Goal: Task Accomplishment & Management: Complete application form

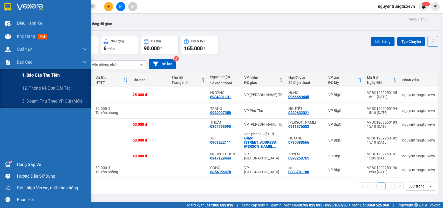
click at [27, 77] on span "1. Báo cáo thu tiền" at bounding box center [41, 75] width 38 height 6
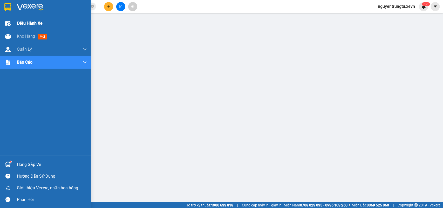
click at [10, 18] on div "Điều hành xe" at bounding box center [45, 23] width 91 height 13
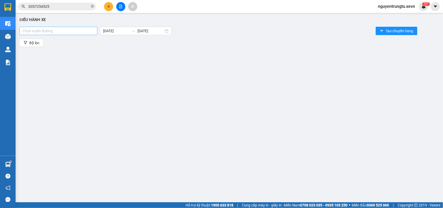
click at [82, 27] on div "Chọn tuyến đường" at bounding box center [58, 31] width 78 height 8
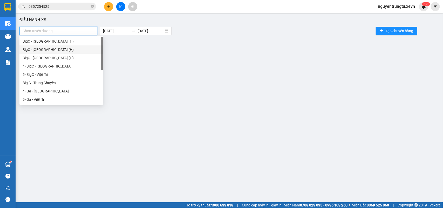
click at [47, 50] on div "BigC - [GEOGRAPHIC_DATA] (H)" at bounding box center [61, 50] width 77 height 6
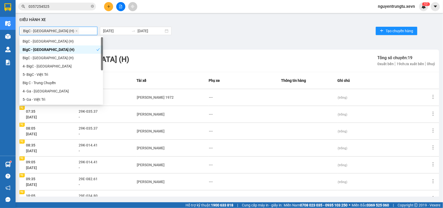
click at [228, 26] on div "BigC - [GEOGRAPHIC_DATA] (H) BigC - [GEOGRAPHIC_DATA] (H) [DATE] [DATE] Tạo chu…" at bounding box center [229, 31] width 420 height 10
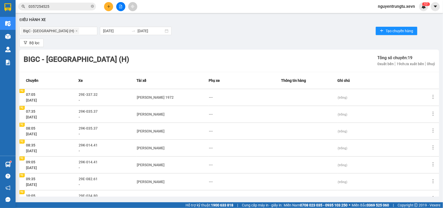
scroll to position [82, 0]
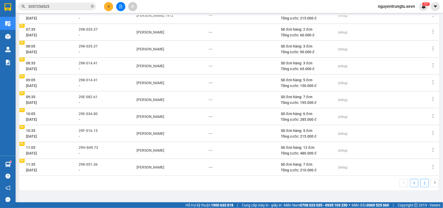
click at [421, 183] on link "2" at bounding box center [425, 183] width 8 height 8
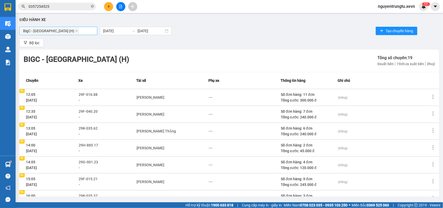
click at [64, 31] on div "BigC - [GEOGRAPHIC_DATA] (H)" at bounding box center [58, 30] width 75 height 7
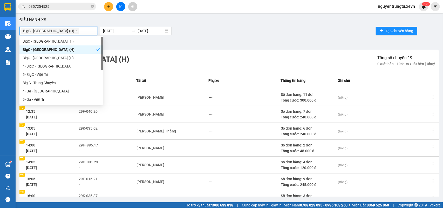
click at [75, 31] on icon "close" at bounding box center [76, 31] width 3 height 3
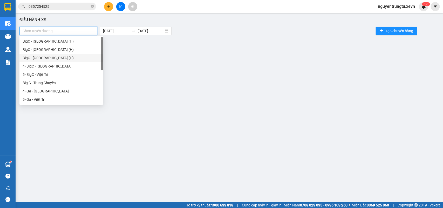
click at [51, 54] on div "BigC - [GEOGRAPHIC_DATA] (H)" at bounding box center [61, 58] width 84 height 8
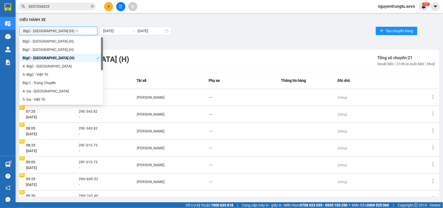
scroll to position [82, 0]
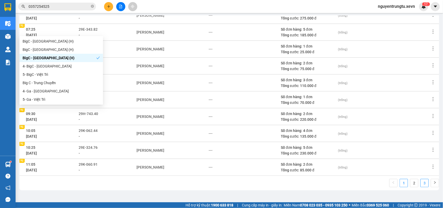
click at [421, 183] on link "3" at bounding box center [425, 183] width 8 height 8
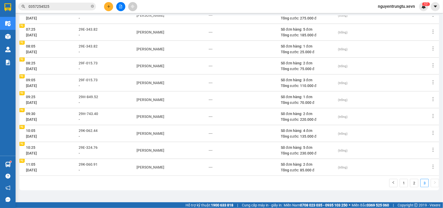
scroll to position [0, 0]
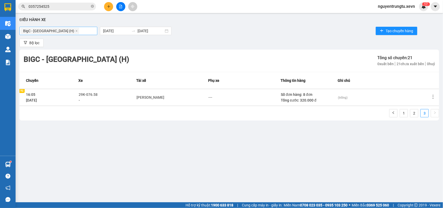
click at [80, 30] on input "search" at bounding box center [80, 31] width 1 height 6
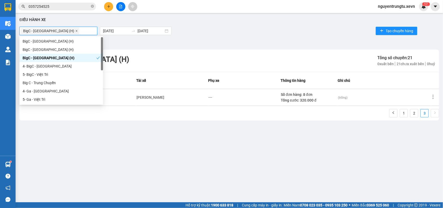
click at [75, 31] on icon "close" at bounding box center [76, 31] width 3 height 3
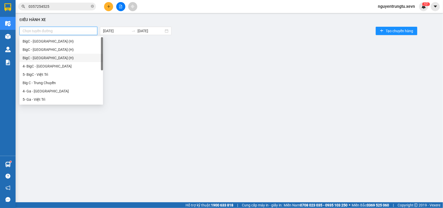
click at [58, 31] on div at bounding box center [58, 31] width 75 height 6
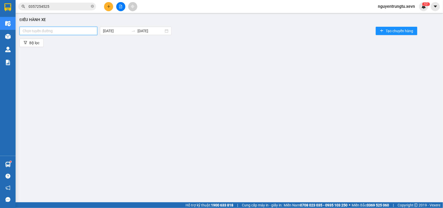
click at [53, 32] on div at bounding box center [58, 31] width 75 height 6
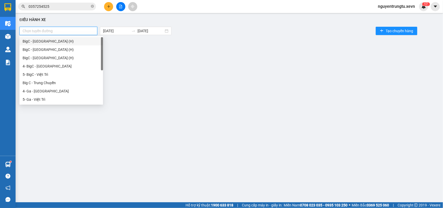
click at [48, 42] on div "BigC - [GEOGRAPHIC_DATA] (H)" at bounding box center [61, 41] width 77 height 6
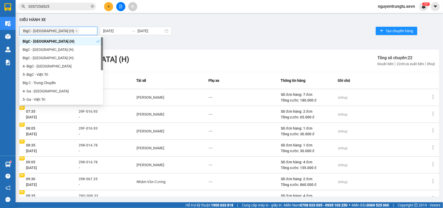
click at [235, 33] on div "BigC - [GEOGRAPHIC_DATA] (H) [DATE] [DATE] Tạo chuyến hàng" at bounding box center [229, 31] width 420 height 10
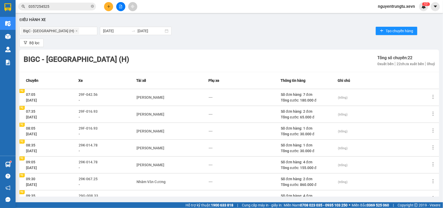
scroll to position [82, 0]
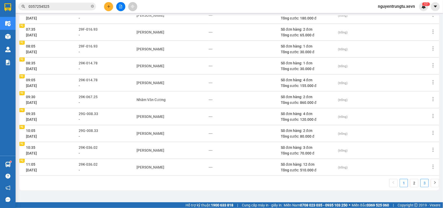
click at [421, 183] on link "3" at bounding box center [425, 183] width 8 height 8
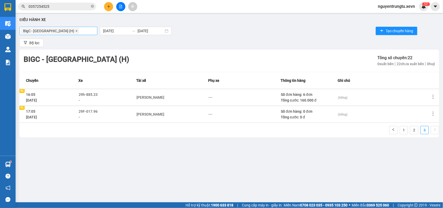
click at [75, 33] on span at bounding box center [76, 31] width 3 height 6
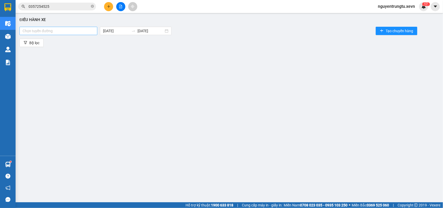
click at [56, 30] on div at bounding box center [58, 31] width 75 height 6
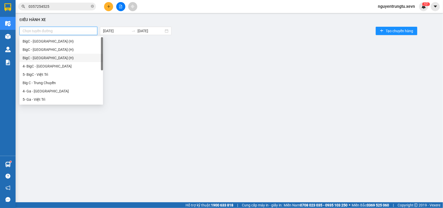
click at [52, 59] on div "BigC - [GEOGRAPHIC_DATA] (H)" at bounding box center [61, 58] width 77 height 6
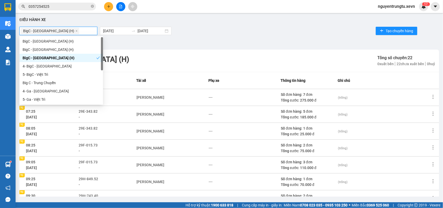
click at [203, 37] on div "Điều hành xe BigC - [GEOGRAPHIC_DATA] (H) [DATE] [DATE] Tạo chuyến hàng Bộ lọc …" at bounding box center [229, 106] width 422 height 181
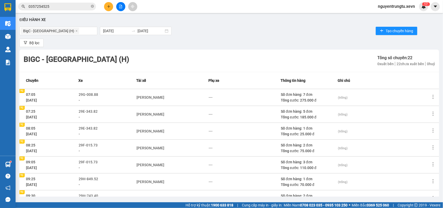
scroll to position [82, 0]
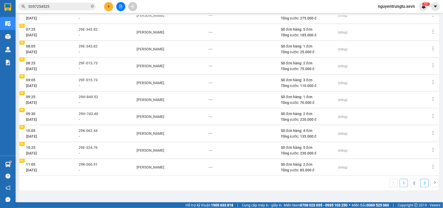
click at [421, 180] on link "3" at bounding box center [425, 183] width 8 height 8
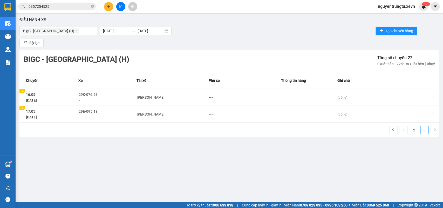
scroll to position [0, 0]
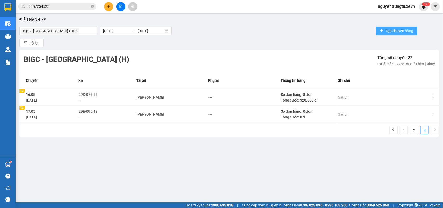
click at [406, 30] on span "Tạo chuyến hàng" at bounding box center [400, 31] width 28 height 6
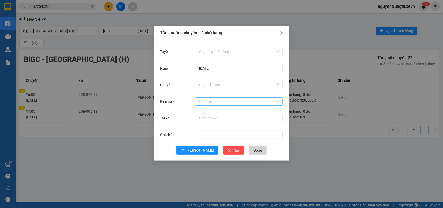
click at [204, 105] on div "Chọn xe" at bounding box center [239, 101] width 87 height 8
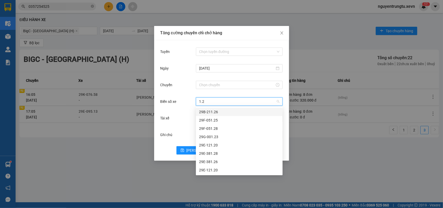
type input "1.28"
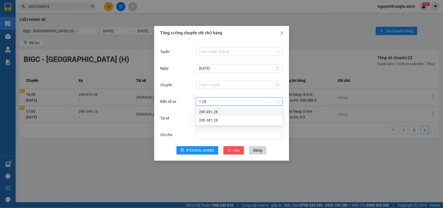
click at [210, 112] on div "29F-051.28" at bounding box center [239, 112] width 80 height 6
click at [209, 121] on input "Tài xế" at bounding box center [237, 118] width 77 height 8
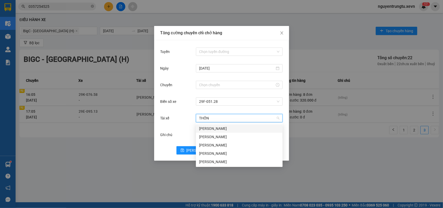
type input "THỐNG"
click at [213, 129] on div "[PERSON_NAME]" at bounding box center [239, 129] width 80 height 6
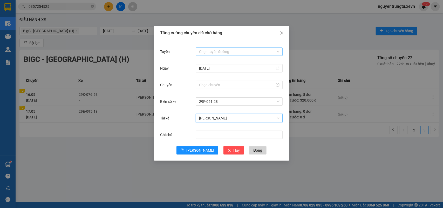
click at [215, 52] on input "Tuyến" at bounding box center [237, 52] width 77 height 8
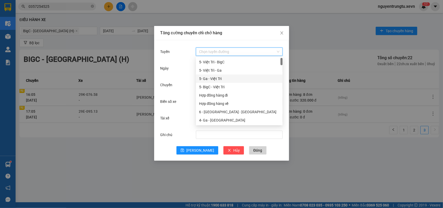
click at [221, 80] on div "5- Ga - Việt Trì" at bounding box center [239, 79] width 80 height 6
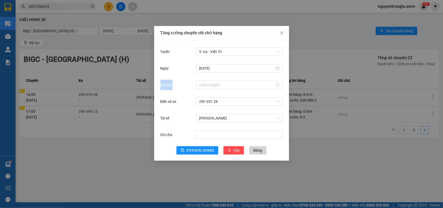
click at [221, 80] on div at bounding box center [239, 85] width 87 height 10
drag, startPoint x: 217, startPoint y: 51, endPoint x: 218, endPoint y: 79, distance: 27.5
click at [217, 51] on span "5- Ga - Việt Trì" at bounding box center [239, 52] width 80 height 8
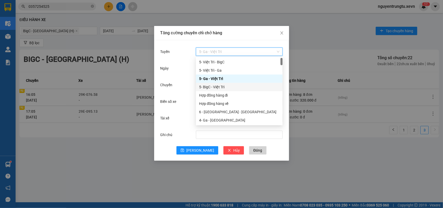
click at [217, 86] on div "5- BigC - Việt Trì" at bounding box center [239, 87] width 80 height 6
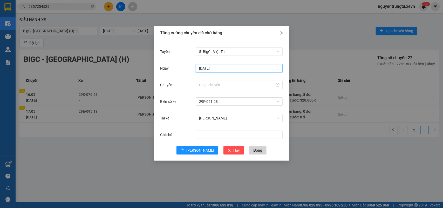
click at [211, 68] on input "[DATE]" at bounding box center [237, 68] width 76 height 6
click at [180, 80] on div "Chuyến" at bounding box center [178, 85] width 36 height 10
click at [204, 84] on input "Chuyến" at bounding box center [237, 85] width 76 height 6
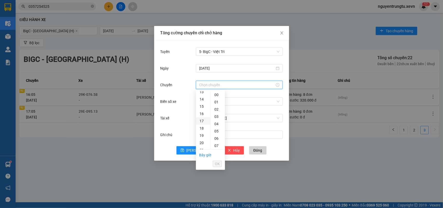
click at [203, 120] on div "17" at bounding box center [203, 120] width 15 height 7
click at [215, 98] on div "05" at bounding box center [218, 98] width 14 height 7
type input "17:05"
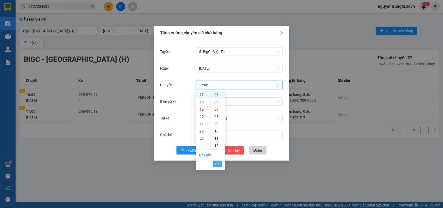
click at [214, 164] on button "OK" at bounding box center [217, 164] width 9 height 6
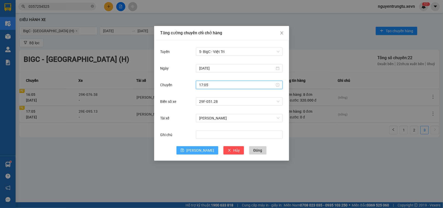
click at [206, 153] on button "[PERSON_NAME]" at bounding box center [197, 150] width 42 height 8
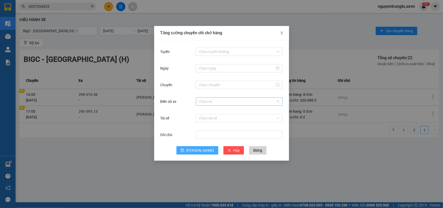
click at [196, 100] on div "Chọn xe" at bounding box center [239, 101] width 87 height 8
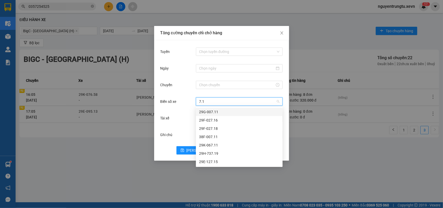
type input "7.11"
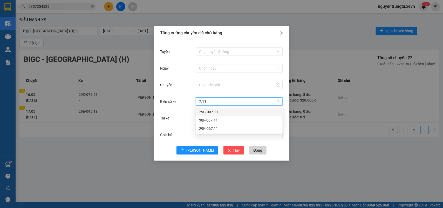
click at [217, 111] on div "29G-007.11" at bounding box center [239, 112] width 80 height 6
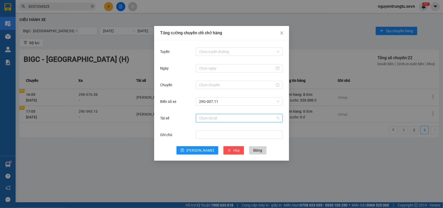
click at [214, 117] on input "Tài xế" at bounding box center [237, 118] width 77 height 8
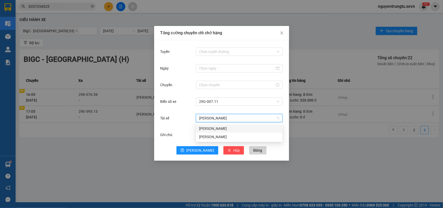
type input "[PERSON_NAME]"
click at [216, 134] on div "[PERSON_NAME]" at bounding box center [239, 137] width 80 height 6
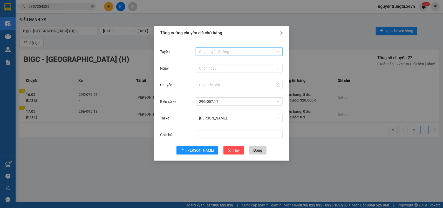
click at [223, 51] on input "Tuyến" at bounding box center [237, 52] width 77 height 8
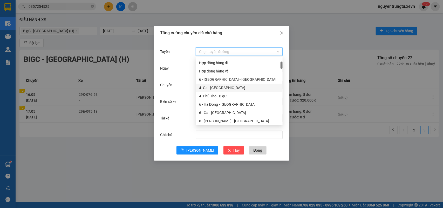
scroll to position [65, 0]
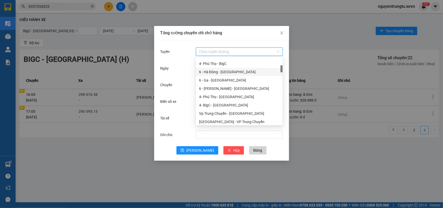
click at [222, 72] on div "6 - Hà Đông - [GEOGRAPHIC_DATA]" at bounding box center [239, 72] width 80 height 6
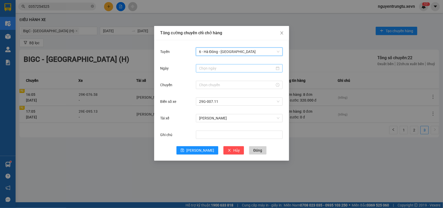
click at [214, 67] on input "Ngày" at bounding box center [237, 68] width 76 height 6
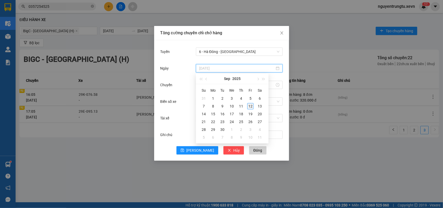
type input "[DATE]"
click at [251, 106] on div "12" at bounding box center [250, 106] width 6 height 6
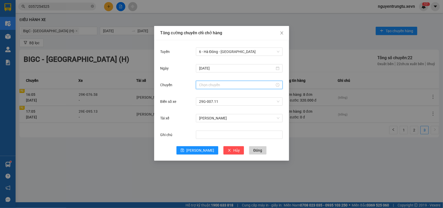
click at [206, 84] on input "Chuyến" at bounding box center [237, 85] width 76 height 6
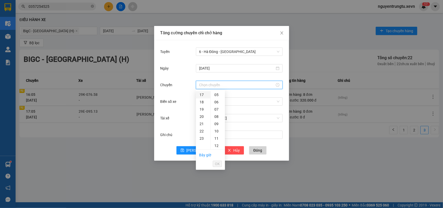
click at [202, 95] on div "17" at bounding box center [203, 94] width 15 height 7
click at [217, 97] on div "05" at bounding box center [218, 98] width 14 height 7
type input "17:05"
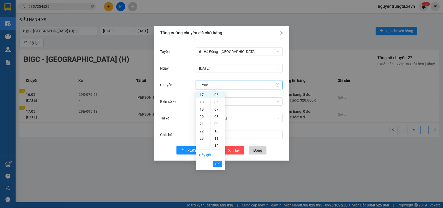
click at [217, 160] on li "OK" at bounding box center [217, 163] width 9 height 9
click at [216, 162] on span "OK" at bounding box center [217, 164] width 5 height 6
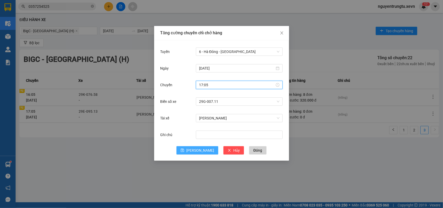
click at [198, 148] on span "[PERSON_NAME]" at bounding box center [200, 150] width 28 height 6
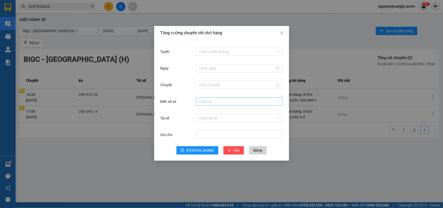
click at [239, 101] on input "Biển số xe" at bounding box center [237, 102] width 77 height 8
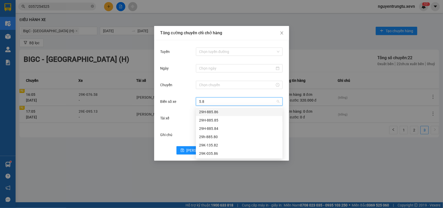
type input "5.84"
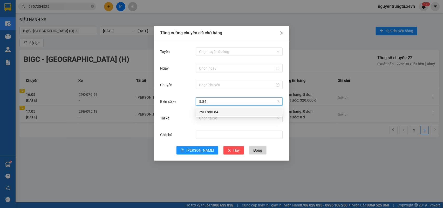
drag, startPoint x: 220, startPoint y: 112, endPoint x: 219, endPoint y: 117, distance: 5.5
click at [220, 112] on div "29H-885.84" at bounding box center [239, 112] width 80 height 6
click at [219, 117] on input "Tài xế" at bounding box center [237, 118] width 77 height 8
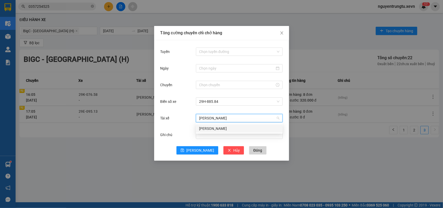
type input "[PERSON_NAME]"
click at [216, 127] on div "[PERSON_NAME]" at bounding box center [239, 129] width 80 height 6
click at [219, 53] on input "Tuyến" at bounding box center [237, 52] width 77 height 8
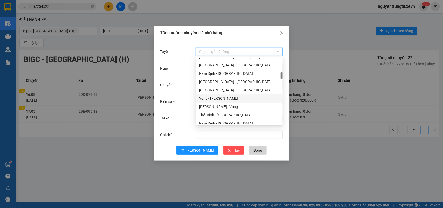
scroll to position [97, 0]
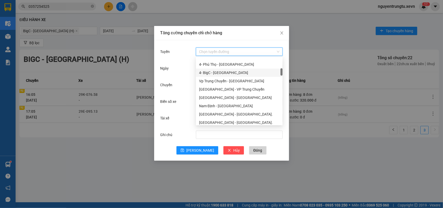
click at [216, 74] on div "4- BigC - [GEOGRAPHIC_DATA]" at bounding box center [239, 73] width 80 height 6
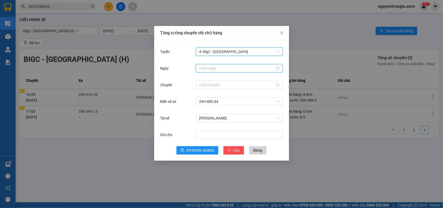
click at [214, 70] on input "Ngày" at bounding box center [237, 68] width 76 height 6
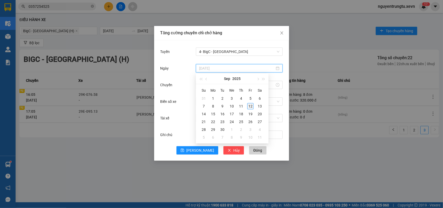
type input "[DATE]"
click at [252, 108] on div "12" at bounding box center [250, 106] width 6 height 6
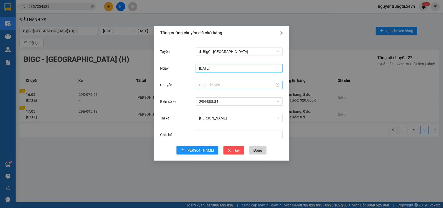
click at [219, 89] on div at bounding box center [239, 85] width 87 height 8
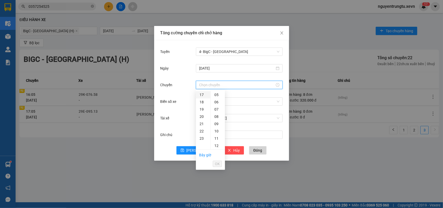
click at [201, 94] on div "17" at bounding box center [203, 94] width 15 height 7
click at [218, 99] on div "05" at bounding box center [218, 98] width 14 height 7
type input "17:05"
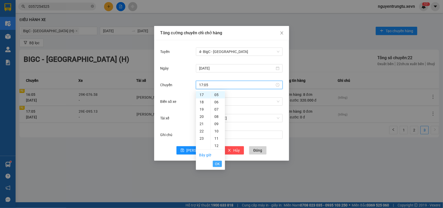
click at [220, 162] on button "OK" at bounding box center [217, 164] width 9 height 6
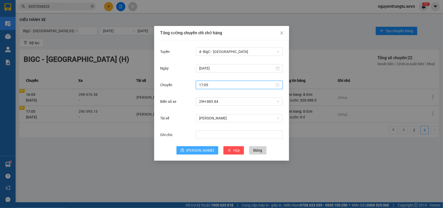
click at [200, 150] on span "[PERSON_NAME]" at bounding box center [200, 150] width 28 height 6
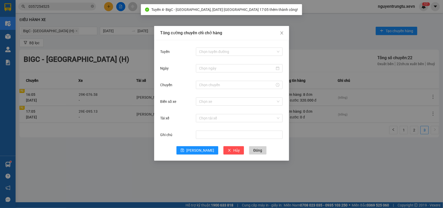
click at [110, 166] on div "Tăng cường chuyến chỉ chở hàng Tuyến Chọn tuyến đường Ngày Chuyến Biển số xe Ch…" at bounding box center [221, 104] width 443 height 208
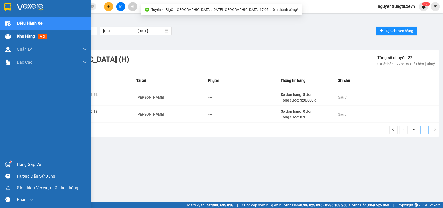
click at [1, 30] on div "Kho hàng mới" at bounding box center [45, 36] width 91 height 13
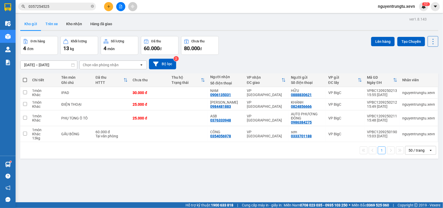
click at [49, 24] on button "Trên xe" at bounding box center [51, 24] width 21 height 12
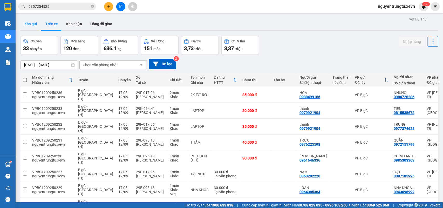
click at [30, 24] on button "Kho gửi" at bounding box center [30, 24] width 21 height 12
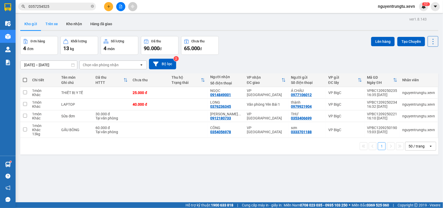
click at [53, 23] on button "Trên xe" at bounding box center [51, 24] width 21 height 12
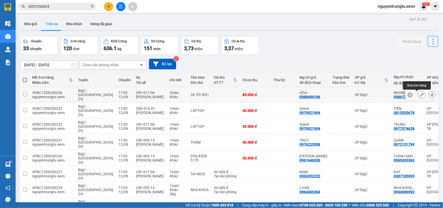
click at [420, 95] on icon at bounding box center [422, 95] width 4 height 4
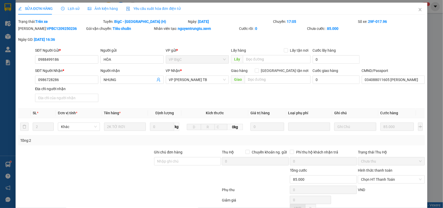
type input "0988499186"
type input "0986728286"
type input "034088011605 [PERSON_NAME]"
type input "85.000"
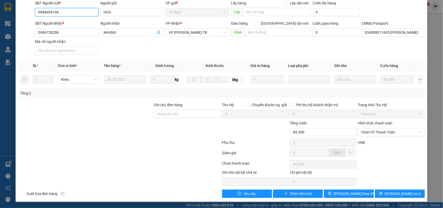
scroll to position [48, 0]
click at [401, 197] on button "[PERSON_NAME] và In" at bounding box center [400, 193] width 50 height 8
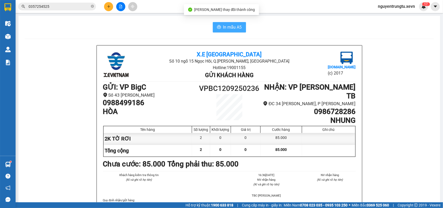
drag, startPoint x: 220, startPoint y: 24, endPoint x: 221, endPoint y: 19, distance: 4.7
click at [220, 24] on button "In mẫu A5" at bounding box center [229, 27] width 33 height 10
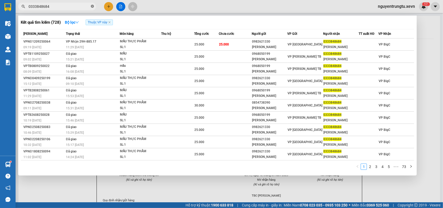
click at [93, 5] on icon "close-circle" at bounding box center [92, 6] width 3 height 3
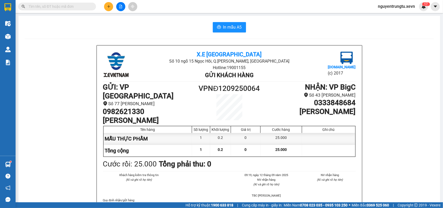
click at [86, 7] on input "text" at bounding box center [59, 7] width 61 height 6
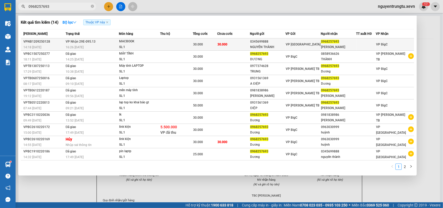
type input "0968257693"
click at [171, 45] on td at bounding box center [176, 44] width 33 height 12
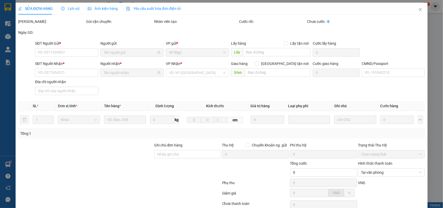
type input "0345699888"
type input "NGUYÊN THÀNH"
type input "0968257693"
type input "HẢI ĐĂNG"
type input "001086017066 HÙNG"
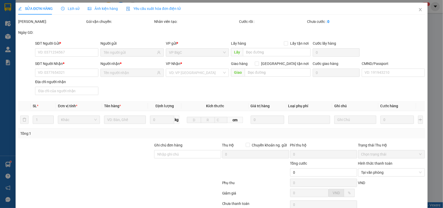
type input "30.000"
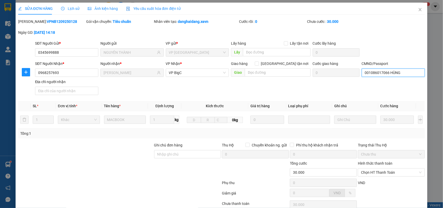
click at [378, 75] on input "001086017066 HÙNG" at bounding box center [393, 73] width 63 height 8
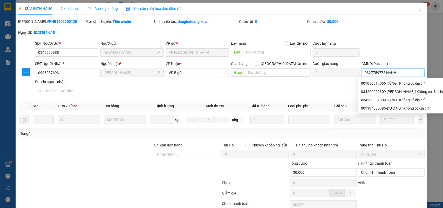
scroll to position [41, 0]
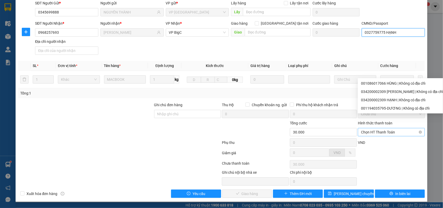
click at [387, 128] on span "Chọn HT Thanh Toán" at bounding box center [391, 132] width 61 height 8
type input "0327759775 HẠNH"
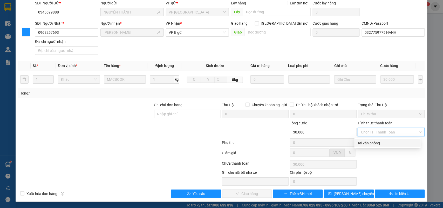
click at [383, 140] on div "Tại văn phòng" at bounding box center [388, 143] width 60 height 6
type input "0"
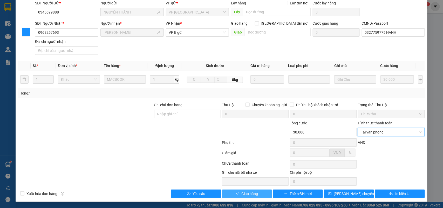
click at [259, 194] on button "Giao hàng" at bounding box center [247, 193] width 50 height 8
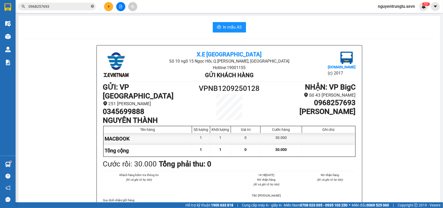
click at [92, 6] on icon "close-circle" at bounding box center [92, 6] width 3 height 3
click at [108, 5] on icon "plus" at bounding box center [109, 7] width 4 height 4
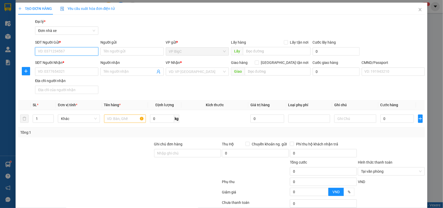
click at [78, 51] on input "SĐT Người Gửi *" at bounding box center [66, 51] width 63 height 8
type input "0981306769"
click at [78, 64] on div "0981306769 - HẢI" at bounding box center [66, 62] width 56 height 6
type input "HẢI"
type input "0916141183"
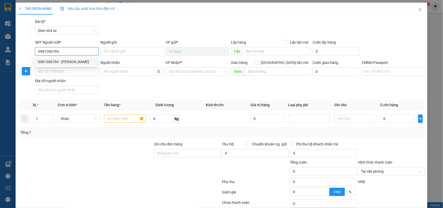
type input "VŨ KHUÊ"
type input "036083001050 VŨ KHẮC KHUÊ, 81/88 PHÙ NGHĨA"
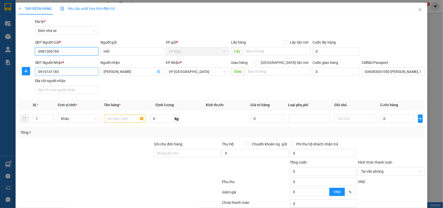
type input "0981306769"
drag, startPoint x: 84, startPoint y: 71, endPoint x: 0, endPoint y: 90, distance: 85.7
click at [0, 90] on div "TẠO ĐƠN HÀNG Yêu cầu xuất hóa đơn điện tử Transit Pickup Surcharge Ids Transit …" at bounding box center [221, 104] width 443 height 208
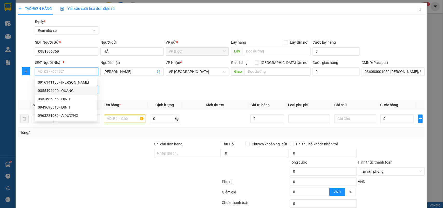
click at [67, 90] on div "0355494420 - QUANG" at bounding box center [66, 91] width 56 height 6
type input "0355494420"
type input "QUANG"
type input "TRẦN VINH QUANG 034201001628"
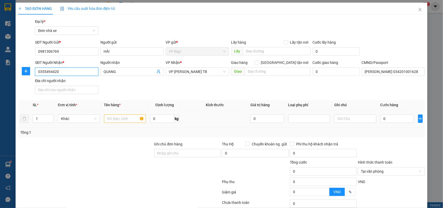
type input "0355494420"
click at [122, 121] on input "text" at bounding box center [125, 118] width 42 height 8
click at [122, 122] on input "text" at bounding box center [125, 118] width 42 height 8
type input "PHỤ KIỆN CỬA"
drag, startPoint x: 400, startPoint y: 110, endPoint x: 397, endPoint y: 115, distance: 5.7
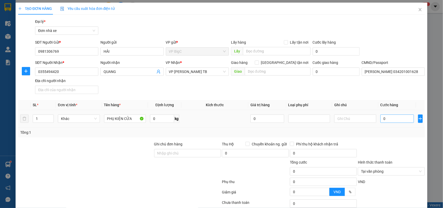
click at [400, 112] on table "SL * Đơn vị tính * Tên hàng * Định lượng Kích thước Giá trị hàng Loại phụ phí G…" at bounding box center [221, 114] width 407 height 28
click at [395, 116] on input "0" at bounding box center [396, 118] width 33 height 8
type input "2"
type input "25"
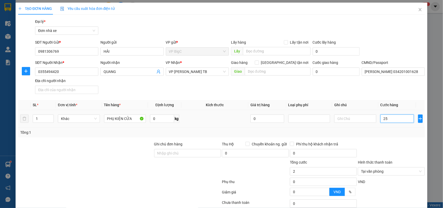
type input "25"
type input "25.000"
drag, startPoint x: 393, startPoint y: 128, endPoint x: 408, endPoint y: 122, distance: 15.8
click at [398, 126] on div "SL * Đơn vị tính * Tên hàng * Định lượng Kích thước Giá trị hàng Loại phụ phí G…" at bounding box center [221, 118] width 407 height 37
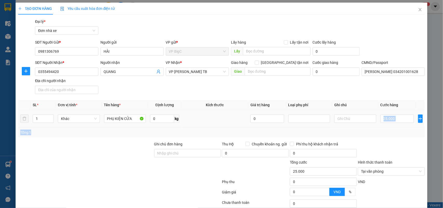
scroll to position [40, 0]
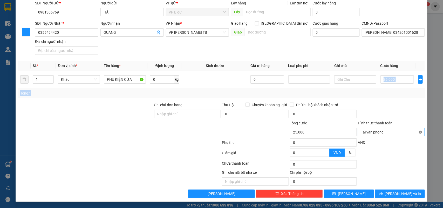
type input "25.000"
click at [401, 193] on span "[PERSON_NAME] và In" at bounding box center [403, 194] width 36 height 6
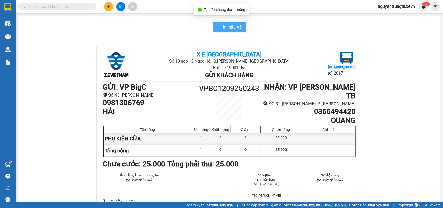
click at [226, 29] on span "In mẫu A5" at bounding box center [232, 27] width 19 height 6
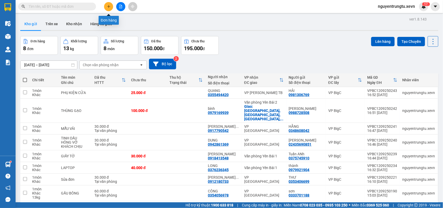
click at [110, 7] on icon "plus" at bounding box center [109, 7] width 4 height 4
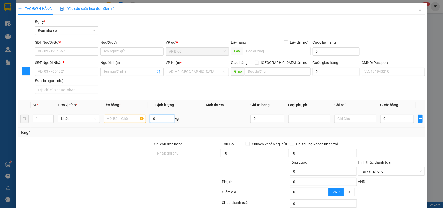
click at [159, 115] on input "0" at bounding box center [162, 118] width 24 height 8
type input "3"
click at [394, 120] on input "0" at bounding box center [396, 118] width 33 height 8
type input "2"
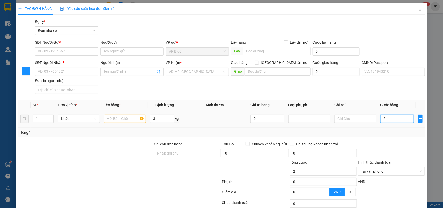
type input "25"
type input "25.000"
click at [399, 141] on div "Transit Pickup Surcharge Ids Transit Deliver Surcharge Ids Transit Deliver Surc…" at bounding box center [221, 128] width 407 height 218
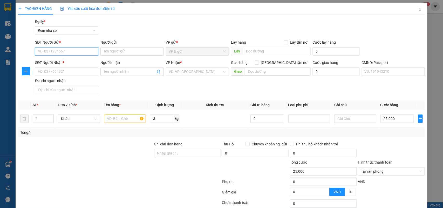
click at [73, 51] on input "SĐT Người Gửi *" at bounding box center [66, 51] width 63 height 8
type input "0946181859"
click at [71, 65] on div "0946181859 - NÚI" at bounding box center [66, 62] width 63 height 8
type input "NÚI"
type input "0972181323"
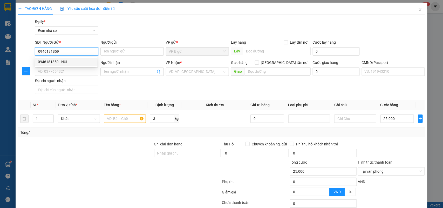
type input "NGUYỄN XUÂN"
type input "1034175020263 Nguyễn Thị Thanh Xuân"
type input "0946181859"
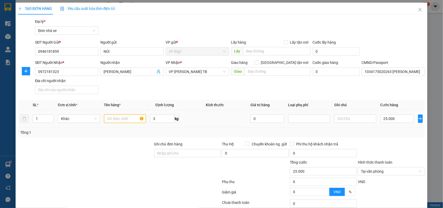
click at [122, 118] on input "text" at bounding box center [125, 118] width 42 height 8
type input "D"
type input "ĐỒ GIA DỤNG"
click at [390, 136] on div "Tổng: 1" at bounding box center [221, 132] width 407 height 10
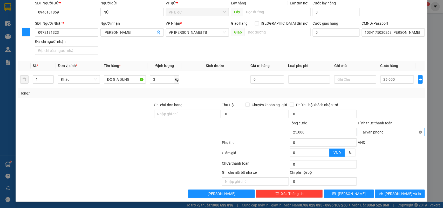
type input "25.000"
click at [406, 191] on button "[PERSON_NAME] và In" at bounding box center [400, 193] width 50 height 8
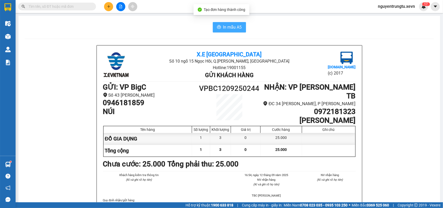
click at [233, 23] on button "In mẫu A5" at bounding box center [229, 27] width 33 height 10
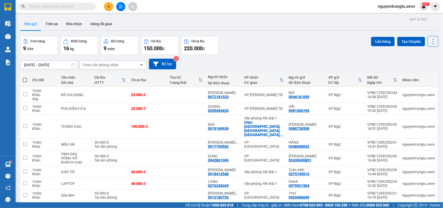
click at [107, 7] on icon "plus" at bounding box center [109, 7] width 4 height 4
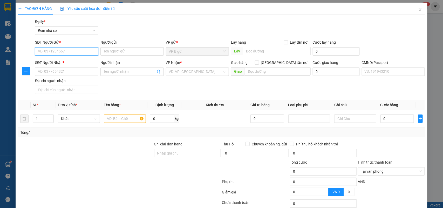
click at [66, 52] on input "SĐT Người Gửi *" at bounding box center [66, 51] width 63 height 8
type input "0914144705"
click at [76, 60] on div "0914144705 - Tuấn" at bounding box center [66, 62] width 56 height 6
type input "Tuấn"
type input "0914144705"
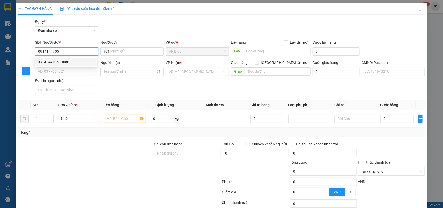
type input "Tuấn"
type input "034203000662 NGUYỄN NGỌC ANH TUẤN"
type input "0914144705"
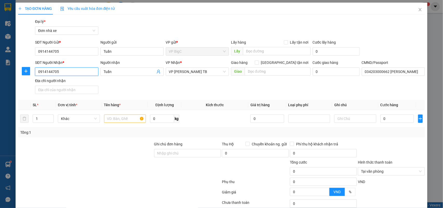
drag, startPoint x: 71, startPoint y: 70, endPoint x: 71, endPoint y: 65, distance: 4.9
click at [71, 66] on div "SĐT Người Nhận * 0914144705" at bounding box center [66, 69] width 63 height 18
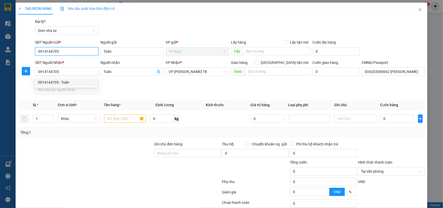
drag, startPoint x: 66, startPoint y: 49, endPoint x: 7, endPoint y: 49, distance: 58.9
click at [7, 49] on div "TẠO ĐƠN HÀNG Yêu cầu xuất hóa đơn điện tử Transit Pickup Surcharge Ids Transit …" at bounding box center [221, 104] width 443 height 208
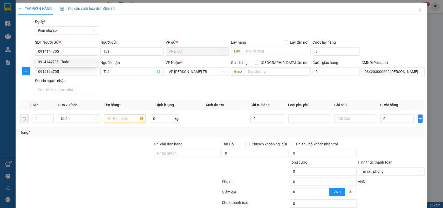
click at [119, 86] on div "SĐT Người Nhận * 0914144705 Người nhận Tuấn VP Nhận * VP Trần Phú TB Giao hàng …" at bounding box center [230, 78] width 392 height 36
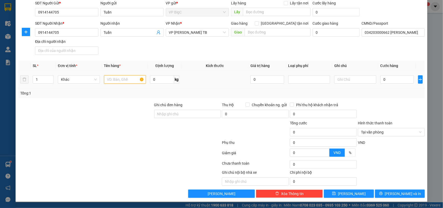
click at [125, 77] on input "text" at bounding box center [125, 79] width 42 height 8
type input "QUẦN ÁO"
click at [404, 78] on input "0" at bounding box center [396, 79] width 33 height 8
type input "2"
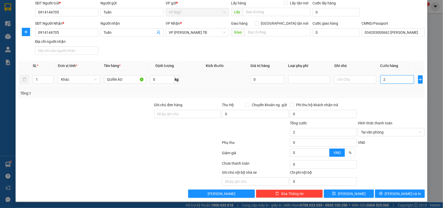
type input "25"
type input "25.000"
drag, startPoint x: 408, startPoint y: 94, endPoint x: 411, endPoint y: 94, distance: 3.1
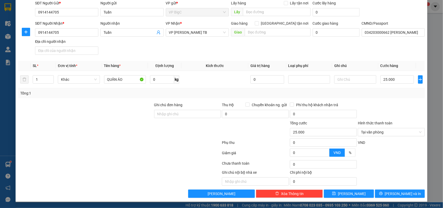
click at [408, 95] on div "Tổng: 1" at bounding box center [221, 93] width 403 height 6
type input "25.000"
click at [401, 194] on span "[PERSON_NAME] và In" at bounding box center [403, 194] width 36 height 6
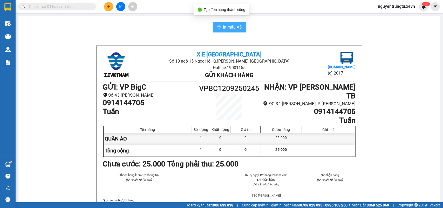
click at [217, 29] on icon "printer" at bounding box center [219, 27] width 4 height 4
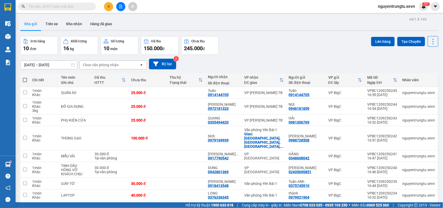
click at [88, 5] on input "text" at bounding box center [59, 7] width 61 height 6
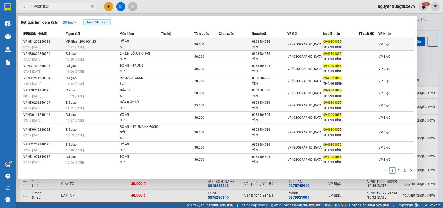
type input "0949301855"
click at [338, 46] on div "THANH BÌNH" at bounding box center [340, 46] width 35 height 5
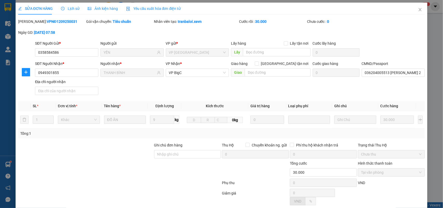
type input "0358584586"
type input "YẾN"
type input "0949301855"
type input "THANH BÌNH"
type input "036204005513 LÊ THANH BÌNH 2004"
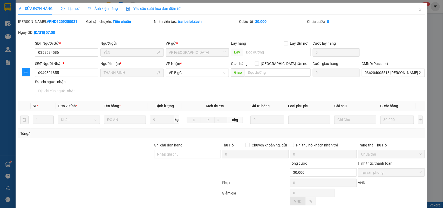
type input "30.000"
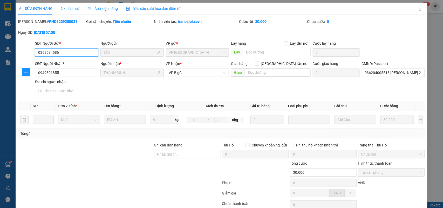
scroll to position [41, 0]
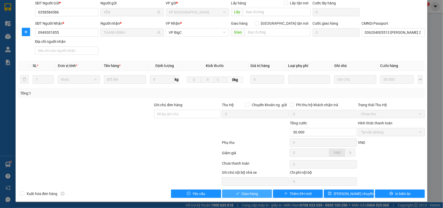
click at [263, 192] on button "Giao hàng" at bounding box center [247, 193] width 50 height 8
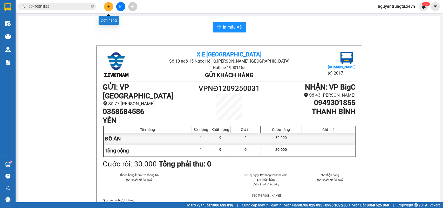
click at [112, 6] on button at bounding box center [108, 6] width 9 height 9
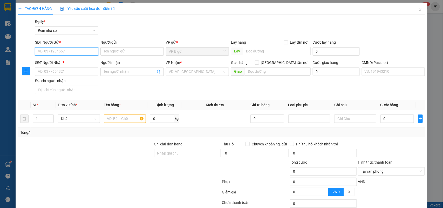
click at [85, 52] on input "SĐT Người Gửi *" at bounding box center [66, 51] width 63 height 8
type input "0911120345"
click at [74, 64] on div "0911120345 - ĐÔNG DƯƠNG" at bounding box center [67, 62] width 58 height 6
type input "ĐÔNG DƯƠNG"
type input "0868246826"
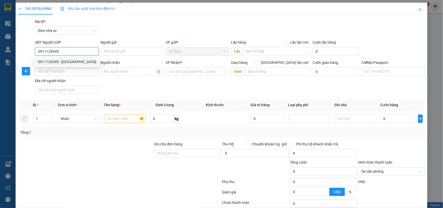
type input "NDN"
type input "015064000477 HÀ MINH HIỀN"
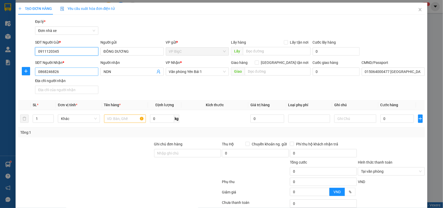
type input "0911120345"
click at [70, 73] on input "0868246826" at bounding box center [66, 71] width 63 height 8
drag, startPoint x: 71, startPoint y: 71, endPoint x: 0, endPoint y: 91, distance: 73.2
click at [0, 91] on div "TẠO ĐƠN HÀNG Yêu cầu xuất hóa đơn điện tử Transit Pickup Surcharge Ids Transit …" at bounding box center [221, 104] width 443 height 208
type input "0975683535"
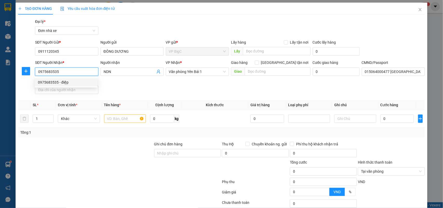
click at [65, 86] on div "0975683535 - điệp" at bounding box center [66, 82] width 63 height 8
type input "điệp"
type input "0975683535"
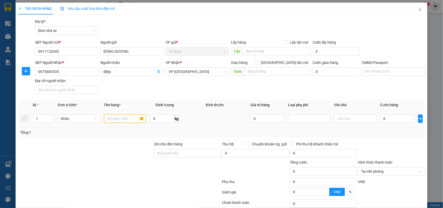
click at [120, 119] on input "text" at bounding box center [125, 118] width 42 height 8
type input "MÁY TÍNH"
click at [395, 118] on input "0" at bounding box center [396, 118] width 33 height 8
type input "3"
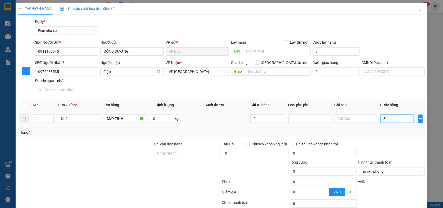
type input "30"
type input "30.000"
click at [395, 134] on div "Tổng: 1" at bounding box center [221, 132] width 403 height 6
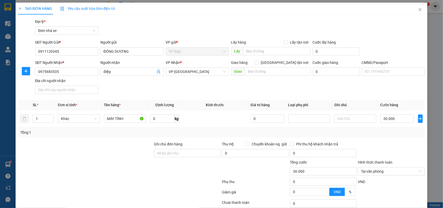
scroll to position [40, 0]
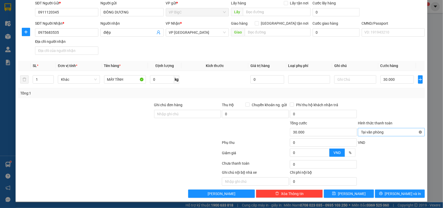
type input "30.000"
click at [400, 195] on span "[PERSON_NAME] và In" at bounding box center [403, 194] width 36 height 6
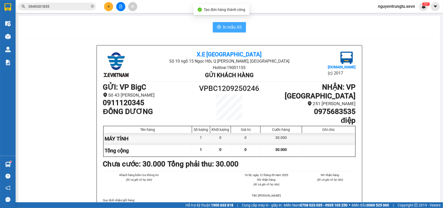
click at [217, 25] on icon "printer" at bounding box center [219, 27] width 4 height 4
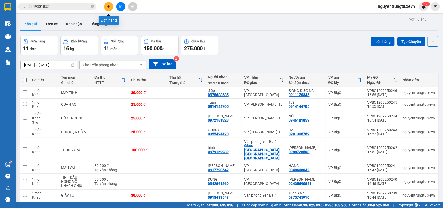
click at [110, 5] on icon "plus" at bounding box center [109, 7] width 4 height 4
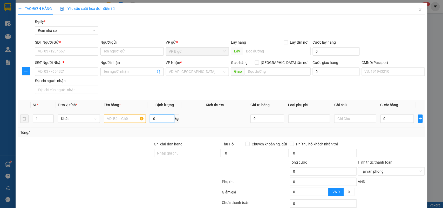
click at [157, 121] on input "0" at bounding box center [162, 118] width 24 height 8
type input "7"
click at [387, 116] on input "0" at bounding box center [396, 118] width 33 height 8
type input "5"
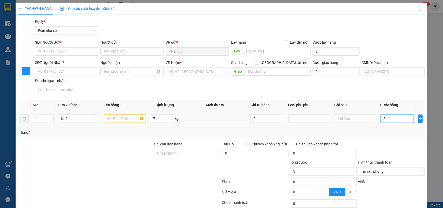
type input "50"
click at [405, 150] on div at bounding box center [391, 150] width 68 height 18
type input "50.000"
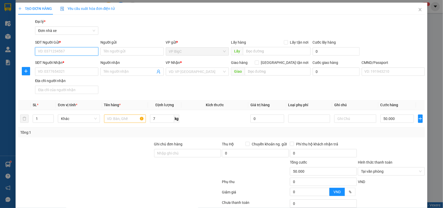
click at [62, 50] on input "SĐT Người Gửi *" at bounding box center [66, 51] width 63 height 8
type input "0913364548"
click at [76, 60] on div "0913364548 - đạt" at bounding box center [66, 62] width 56 height 6
type input "đạt"
type input "0913291999"
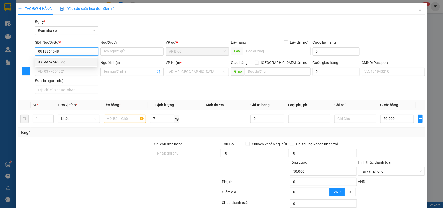
type input "duy lương"
type input "034071000357 KHIẾU HỮU BẦU"
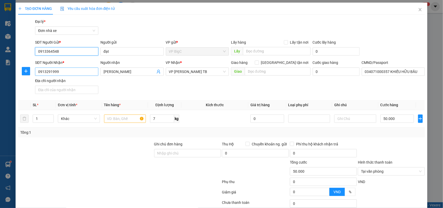
type input "0913364548"
click at [76, 70] on input "0913291999" at bounding box center [66, 71] width 63 height 8
drag, startPoint x: 39, startPoint y: 73, endPoint x: 0, endPoint y: 75, distance: 39.5
click at [0, 75] on div "TẠO ĐƠN HÀNG Yêu cầu xuất hóa đơn điện tử Transit Pickup Surcharge Ids Transit …" at bounding box center [221, 104] width 443 height 208
type input "0962960268"
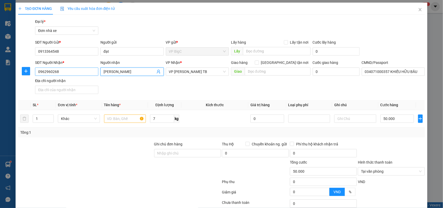
drag, startPoint x: 124, startPoint y: 71, endPoint x: 70, endPoint y: 71, distance: 53.5
click at [70, 71] on div "SĐT Người Nhận * 0962960268 Người nhận duy lương duy lương VP Nhận * VP Trần Ph…" at bounding box center [230, 78] width 392 height 36
type input "QUANG ĐẠT"
click at [227, 87] on div "SĐT Người Nhận * 0962960268 Người nhận QUANG ĐẠT VP Nhận * VP Trần Phú TB Giao …" at bounding box center [230, 78] width 392 height 36
click at [196, 71] on span "VP [PERSON_NAME] TB" at bounding box center [197, 72] width 57 height 8
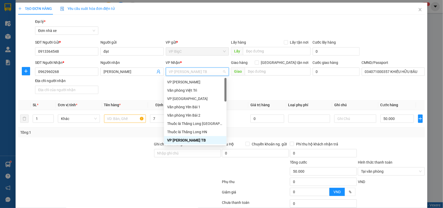
click at [196, 71] on span "VP [PERSON_NAME] TB" at bounding box center [197, 72] width 57 height 8
click at [150, 87] on div "SĐT Người Nhận * 0962960268 Người nhận QUANG ĐẠT VP Nhận * VP Trần Phú TB Giao …" at bounding box center [230, 78] width 392 height 36
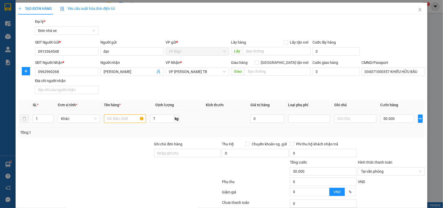
click at [122, 115] on input "text" at bounding box center [125, 118] width 42 height 8
type input "MÁY IN"
click at [387, 131] on div "Tổng: 1" at bounding box center [221, 132] width 403 height 6
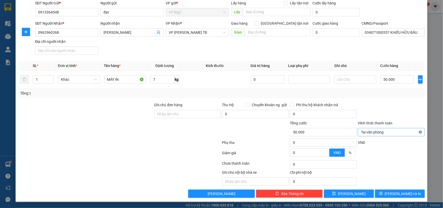
type input "50.000"
click at [395, 190] on button "[PERSON_NAME] và In" at bounding box center [400, 193] width 50 height 8
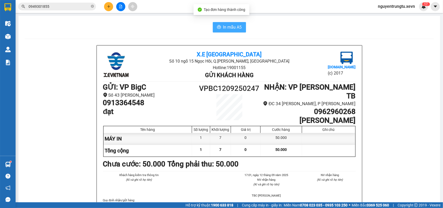
click at [230, 26] on span "In mẫu A5" at bounding box center [232, 27] width 19 height 6
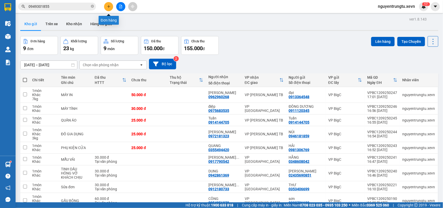
click at [108, 5] on icon "plus" at bounding box center [109, 7] width 4 height 4
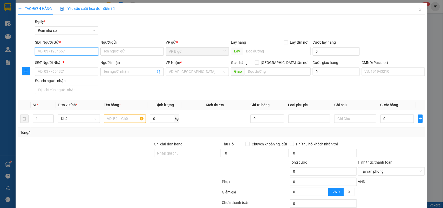
click at [76, 48] on input "SĐT Người Gửi *" at bounding box center [66, 51] width 63 height 8
type input "0989036389"
click at [62, 59] on div "0989036389 - duy" at bounding box center [66, 62] width 56 height 6
type input "duy"
type input "0923918999"
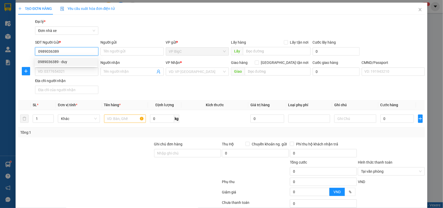
type input "minh"
type input "check sđt"
type input "0989036389"
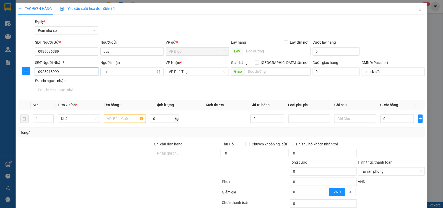
drag, startPoint x: 70, startPoint y: 72, endPoint x: 0, endPoint y: 73, distance: 70.3
click at [0, 73] on div "TẠO ĐƠN HÀNG Yêu cầu xuất hóa đơn điện tử Transit Pickup Surcharge Ids Transit …" at bounding box center [221, 104] width 443 height 208
click at [71, 83] on div "0923918999 - minh" at bounding box center [66, 82] width 56 height 6
type input "0923918999"
click at [112, 119] on input "text" at bounding box center [125, 118] width 42 height 8
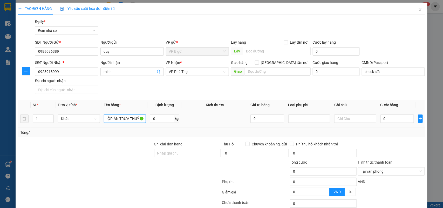
scroll to position [0, 7]
type input "HỘP ĂN TRƯA THUỶ TINH"
click at [348, 119] on input "text" at bounding box center [355, 118] width 42 height 8
type input "HỎNG VỠ KHÁCH CHỊU"
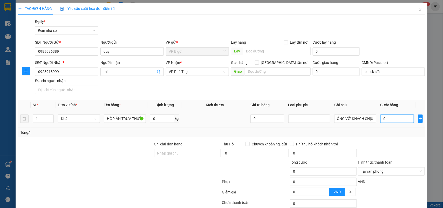
click at [400, 118] on input "0" at bounding box center [396, 118] width 33 height 8
type input "2"
type input "25"
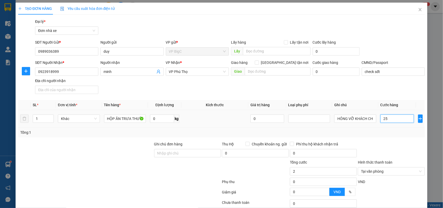
type input "25"
type input "25.000"
click at [400, 133] on div "Tổng: 1" at bounding box center [221, 132] width 403 height 6
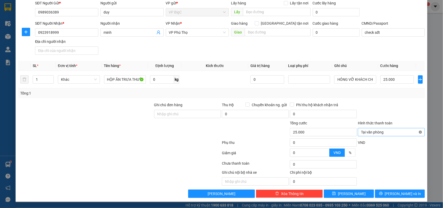
type input "25.000"
click at [395, 191] on span "[PERSON_NAME] và In" at bounding box center [403, 194] width 36 height 6
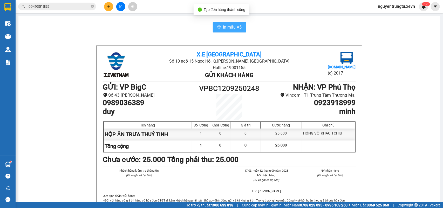
click at [233, 25] on span "In mẫu A5" at bounding box center [232, 27] width 19 height 6
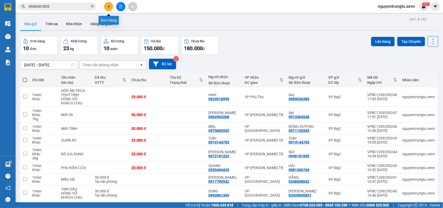
click at [108, 5] on icon "plus" at bounding box center [109, 7] width 4 height 4
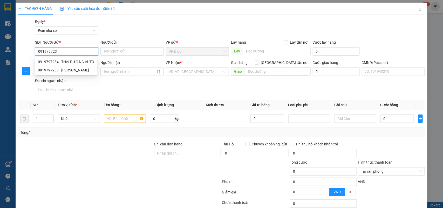
type input "0919797234"
click at [87, 62] on div "0919797234 - THÁI DƯƠNG AUTO" at bounding box center [66, 62] width 56 height 6
type input "THÁI DƯƠNG AUTO"
type input "0966213929"
type input "SƠN PHẠM"
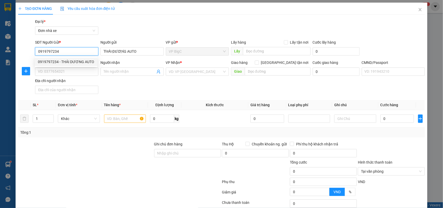
type input "BÁCH 0974737106"
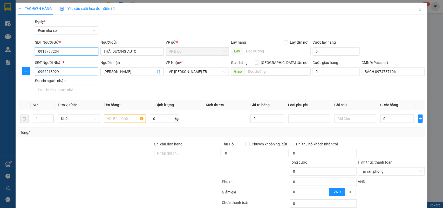
type input "0919797234"
click at [71, 73] on input "0966213929" at bounding box center [66, 71] width 63 height 8
click at [73, 84] on div "0376336948 - NAM" at bounding box center [66, 82] width 56 height 6
type input "0376336948"
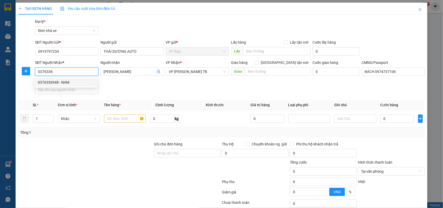
type input "NAM"
type input "0376336948"
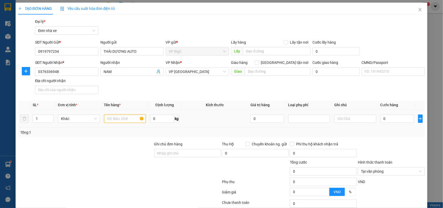
click at [127, 117] on input "text" at bounding box center [125, 118] width 42 height 8
type input "PHỤ KIỆN OTO"
click at [154, 120] on input "0" at bounding box center [162, 118] width 24 height 8
type input "1"
click at [390, 120] on input "0" at bounding box center [396, 118] width 33 height 8
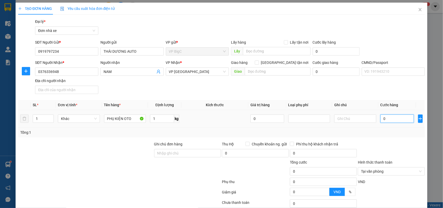
type input "2"
type input "25"
type input "25.000"
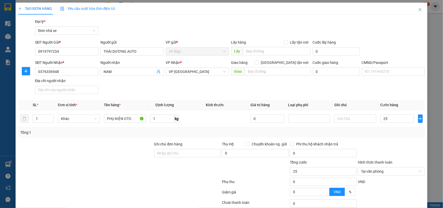
type input "25.000"
click at [393, 137] on div "Tổng: 1" at bounding box center [221, 132] width 407 height 10
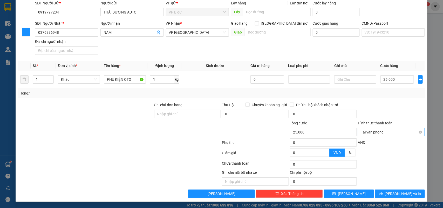
click at [398, 133] on span "Tại văn phòng" at bounding box center [391, 132] width 61 height 8
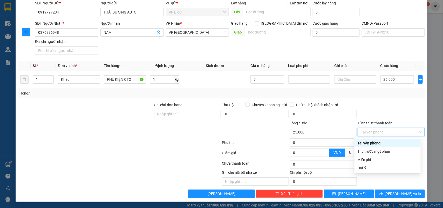
click at [391, 113] on div at bounding box center [391, 111] width 68 height 18
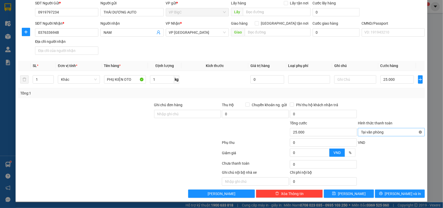
type input "25.000"
click at [400, 195] on span "[PERSON_NAME] và In" at bounding box center [403, 194] width 36 height 6
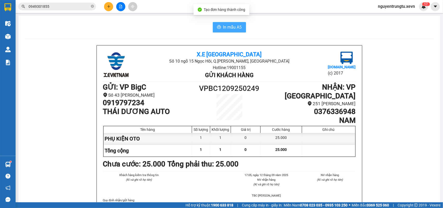
click at [226, 28] on span "In mẫu A5" at bounding box center [232, 27] width 19 height 6
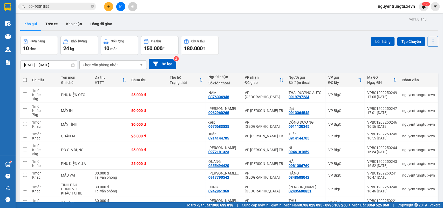
click at [109, 6] on icon "plus" at bounding box center [109, 7] width 4 height 4
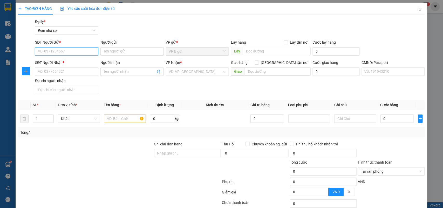
click at [65, 53] on input "SĐT Người Gửi *" at bounding box center [66, 51] width 63 height 8
type input "0912483072"
click at [64, 62] on div "0912483072 - THẢO" at bounding box center [66, 62] width 56 height 6
type input "THẢO"
type input "0946569574"
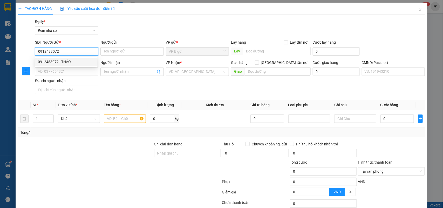
type input "PHAN THỊ HUỆ"
type input "THU SHIP"
type input "0912483072"
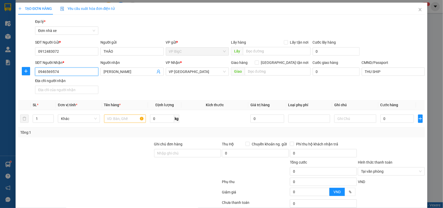
click at [71, 72] on input "0946569574" at bounding box center [66, 71] width 63 height 8
type input "0914354251"
click at [139, 72] on input "PHAN THỊ HUỆ" at bounding box center [130, 72] width 52 height 6
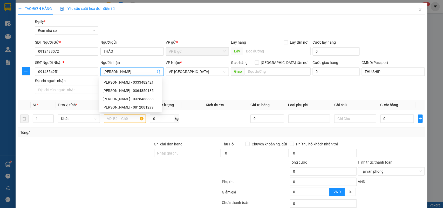
click at [139, 72] on input "PHAN THỊ HUỆ" at bounding box center [130, 72] width 52 height 6
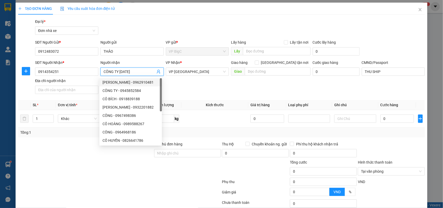
type input "CÔNG TY MAY 4"
click at [206, 78] on div "SĐT Người Nhận * 0914354251 Người nhận CÔNG TY MAY 4 VP Nhận * VP Nam Định Giao…" at bounding box center [230, 78] width 392 height 36
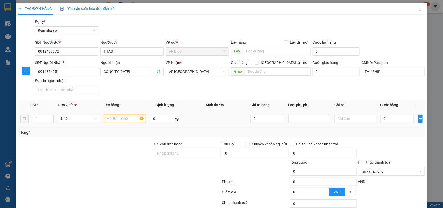
click at [125, 117] on input "text" at bounding box center [125, 118] width 42 height 8
type input "VẢI MẪU"
click at [158, 117] on input "0" at bounding box center [162, 118] width 24 height 8
type input "1"
click at [386, 121] on input "0" at bounding box center [396, 118] width 33 height 8
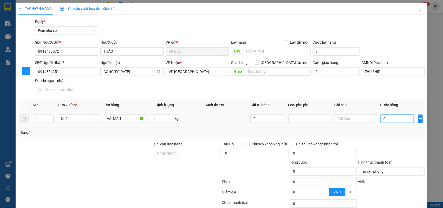
type input "2"
type input "25"
type input "25.000"
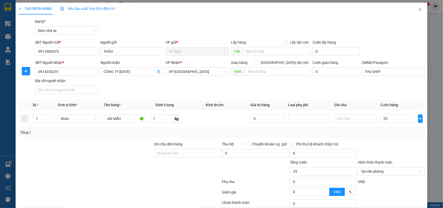
type input "25.000"
click at [382, 128] on div "Tổng: 1" at bounding box center [221, 132] width 407 height 10
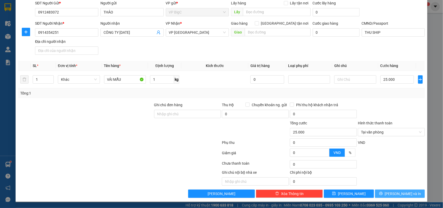
click at [396, 192] on span "[PERSON_NAME] và In" at bounding box center [403, 194] width 36 height 6
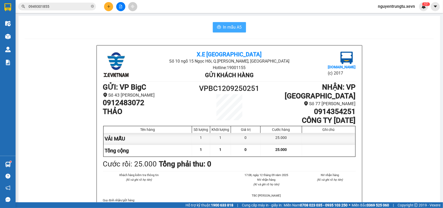
click at [224, 26] on span "In mẫu A5" at bounding box center [232, 27] width 19 height 6
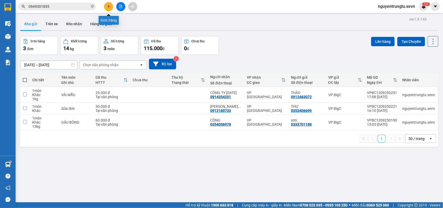
click at [110, 6] on icon "plus" at bounding box center [109, 7] width 4 height 4
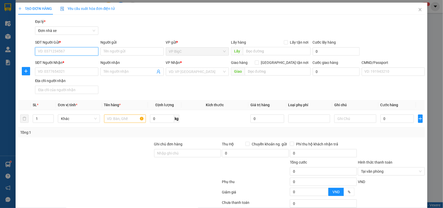
click at [73, 53] on input "SĐT Người Gửi *" at bounding box center [66, 51] width 63 height 8
type input "0961665600"
click at [133, 54] on input "Người gửi" at bounding box center [131, 51] width 63 height 8
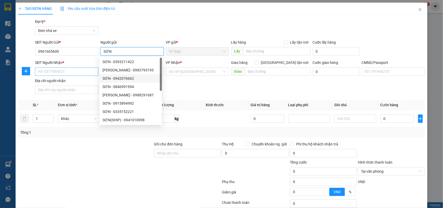
type input "SƠN"
click at [74, 72] on input "SĐT Người Nhận *" at bounding box center [66, 71] width 63 height 8
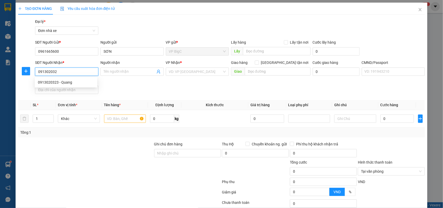
type input "0913020323"
click at [71, 81] on div "0913020323 - Quang" at bounding box center [66, 82] width 56 height 6
type input "Quang"
type input "034072000141 văn quang"
type input "0913020323"
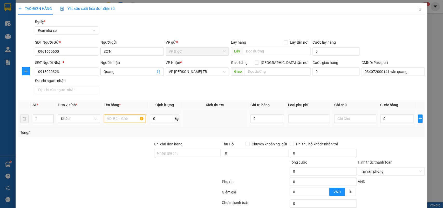
click at [123, 116] on input "text" at bounding box center [125, 118] width 42 height 8
type input "MÁY THỔI KHÍ"
click at [158, 118] on input "0" at bounding box center [162, 118] width 24 height 8
type input "4"
click at [399, 121] on input "0" at bounding box center [396, 118] width 33 height 8
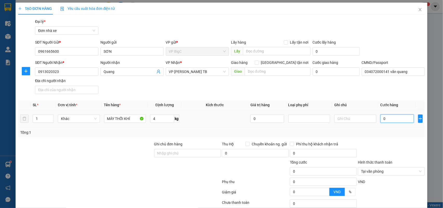
type input "3"
type input "30"
type input "30.000"
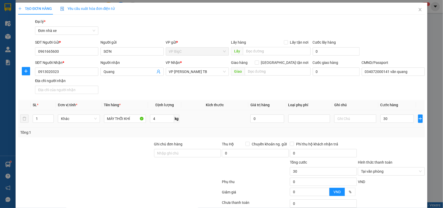
type input "30.000"
click at [407, 126] on td "30.000" at bounding box center [397, 118] width 38 height 17
type input "30.000"
click at [405, 141] on div "Transit Pickup Surcharge Ids Transit Deliver Surcharge Ids Transit Deliver Surc…" at bounding box center [221, 128] width 407 height 218
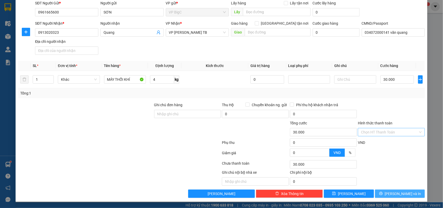
click at [399, 192] on span "[PERSON_NAME] và In" at bounding box center [403, 194] width 36 height 6
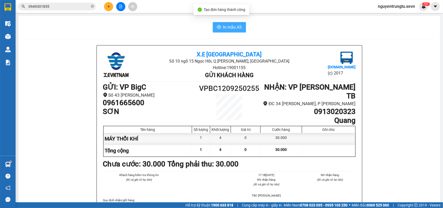
click at [228, 28] on span "In mẫu A5" at bounding box center [232, 27] width 19 height 6
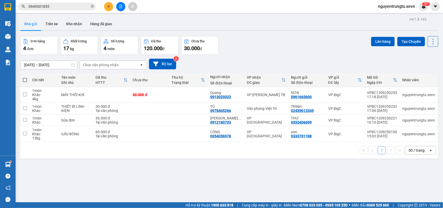
click at [106, 7] on button at bounding box center [108, 6] width 9 height 9
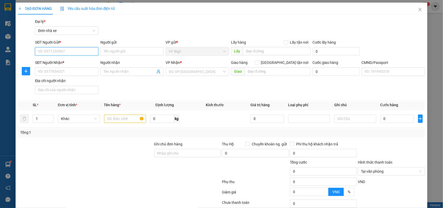
click at [63, 47] on input "SĐT Người Gửi *" at bounding box center [66, 51] width 63 height 8
click at [74, 61] on div "0921494050 - PHƯƠNG ANH" at bounding box center [66, 62] width 56 height 6
type input "0921494050"
type input "PHƯƠNG ANH"
type input "0921494050"
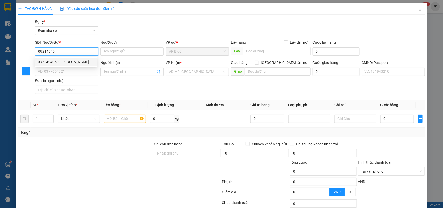
type input "PHƯƠNG ANH"
type input "036301006042 VŨ THỊ PHƯƠNG ANH, 47 LƯƠNG THẾ VINH"
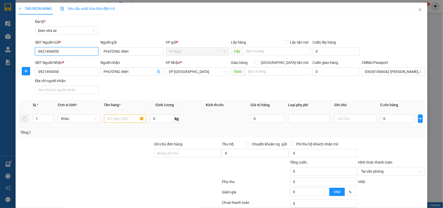
type input "0921494050"
click at [122, 117] on input "text" at bounding box center [125, 118] width 42 height 8
type input "QUẦN ÁO"
click at [163, 118] on input "0" at bounding box center [162, 118] width 24 height 8
type input "7"
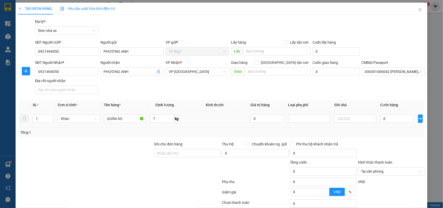
click at [216, 124] on td at bounding box center [214, 118] width 67 height 17
click at [395, 120] on input "0" at bounding box center [396, 118] width 33 height 8
type input "3"
type input "35"
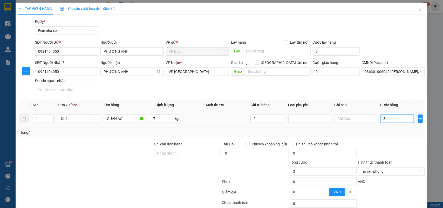
type input "35"
type input "35.000"
click at [393, 144] on div at bounding box center [391, 150] width 68 height 18
type input "35.000"
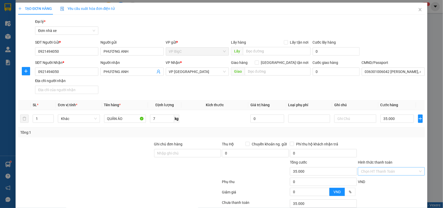
scroll to position [40, 0]
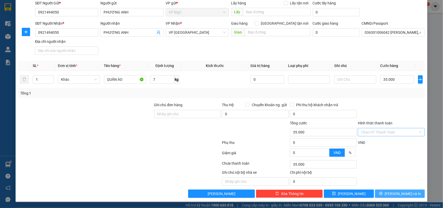
click at [394, 193] on span "[PERSON_NAME] và In" at bounding box center [403, 194] width 36 height 6
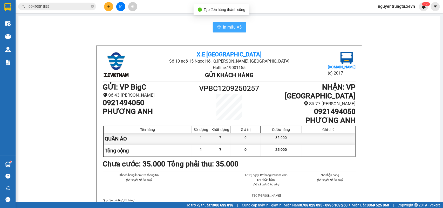
click at [220, 27] on button "In mẫu A5" at bounding box center [229, 27] width 33 height 10
